Goal: Find specific page/section: Find specific page/section

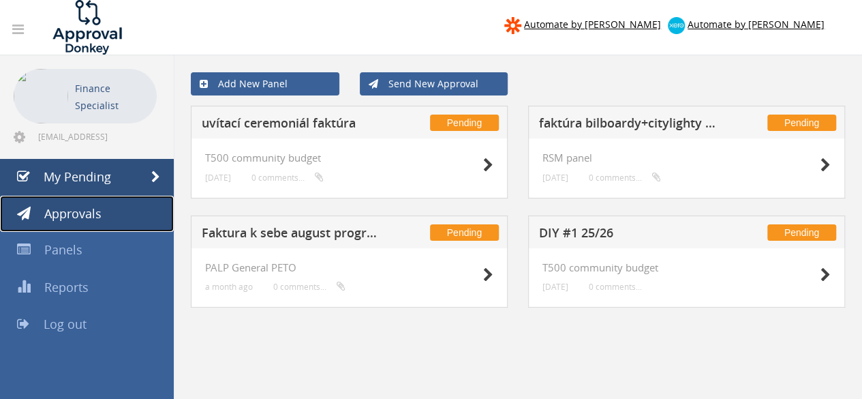
click at [92, 225] on link "Approvals" at bounding box center [87, 214] width 174 height 37
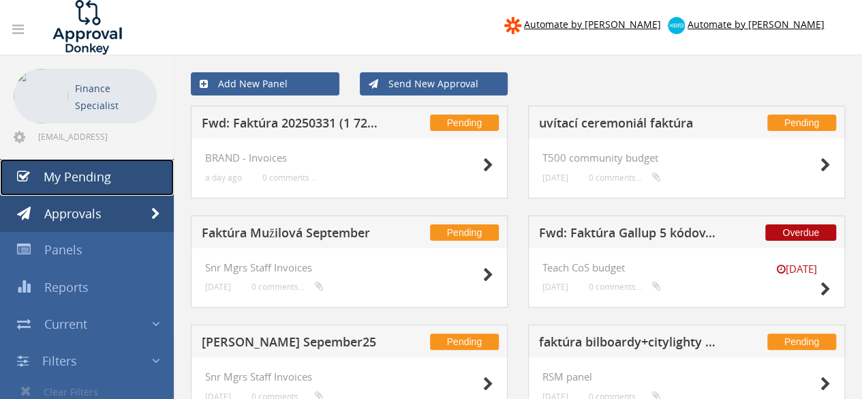
click at [80, 175] on span "My Pending" at bounding box center [77, 176] width 67 height 16
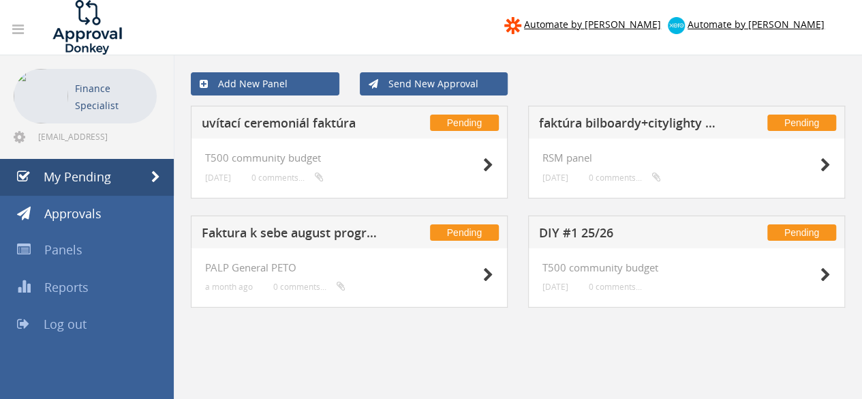
click at [193, 315] on div "Pending Faktura k sebe august program PALP General PETO a month ago 0 comments.…" at bounding box center [349, 270] width 337 height 110
click at [92, 249] on link "Panels" at bounding box center [87, 250] width 174 height 37
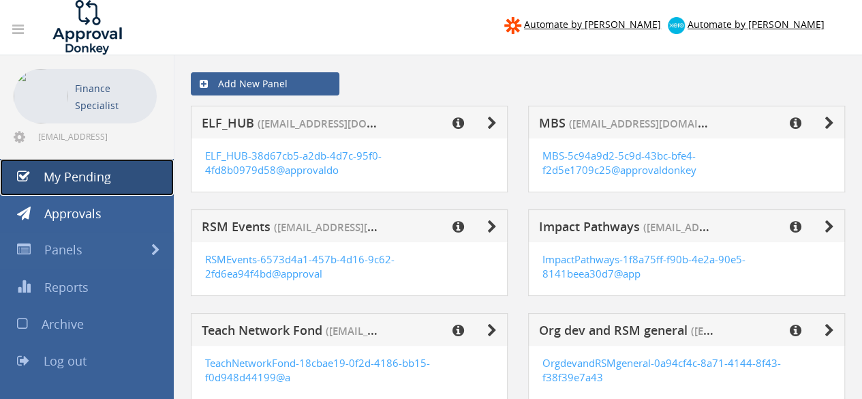
click at [86, 178] on span "My Pending" at bounding box center [77, 176] width 67 height 16
